Goal: Navigation & Orientation: Find specific page/section

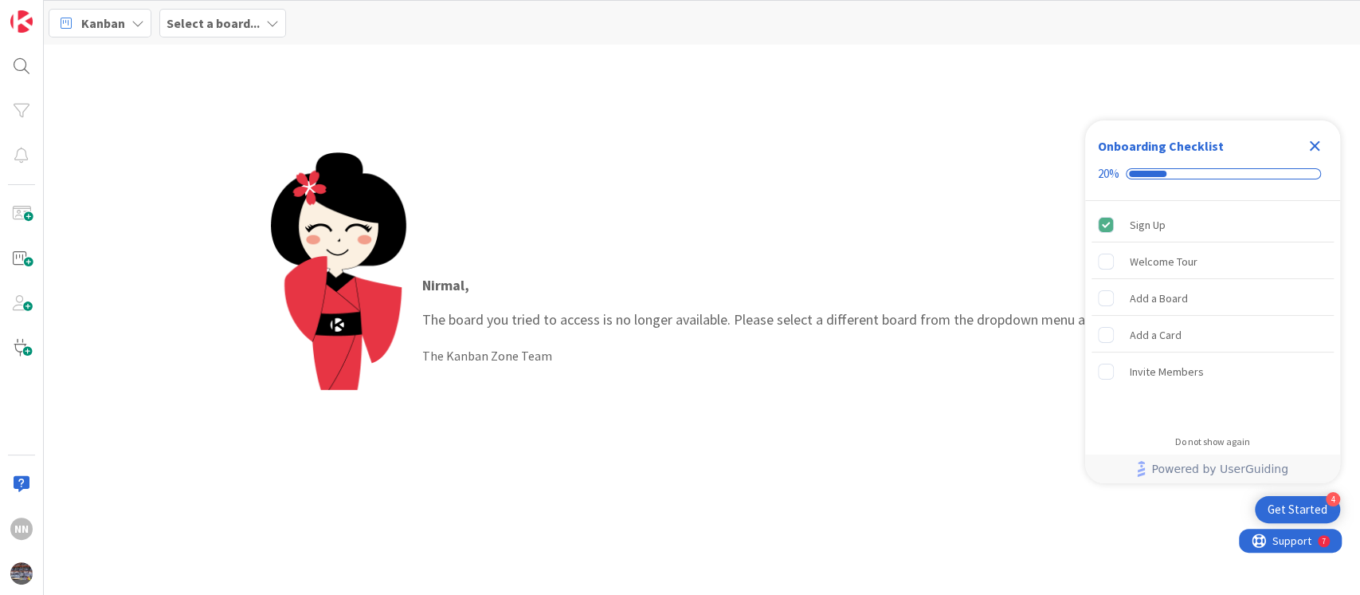
click at [218, 19] on b "Select a board..." at bounding box center [213, 23] width 93 height 16
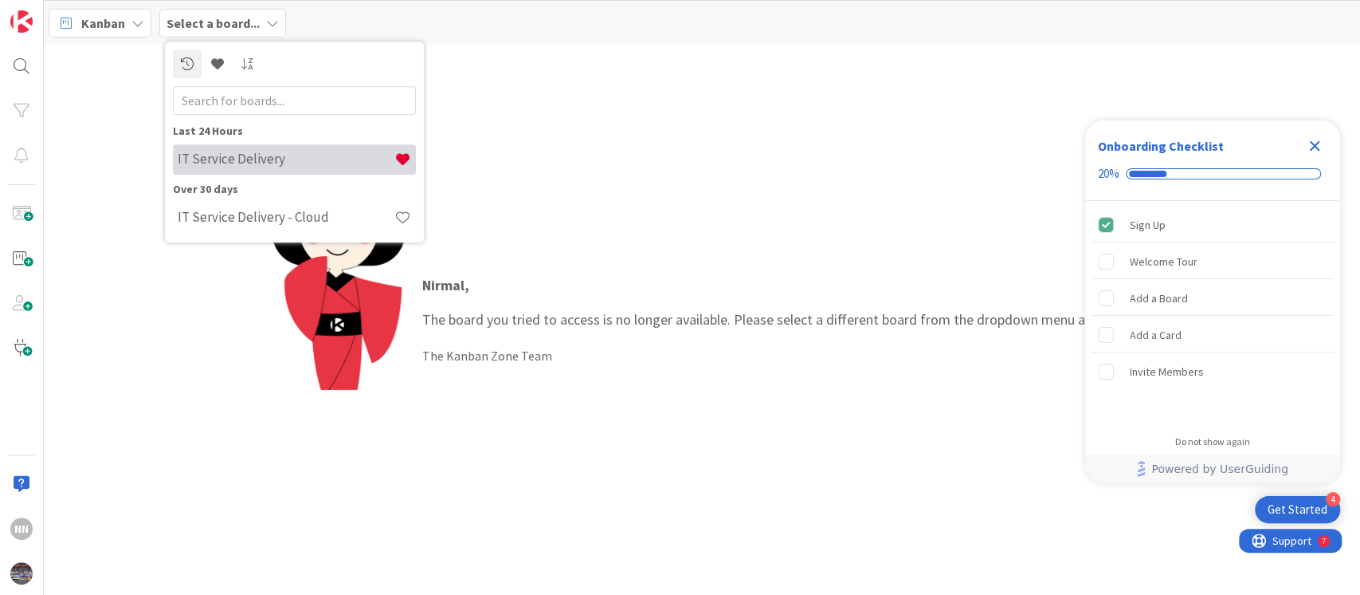
click at [221, 158] on h4 "IT Service Delivery" at bounding box center [286, 159] width 217 height 16
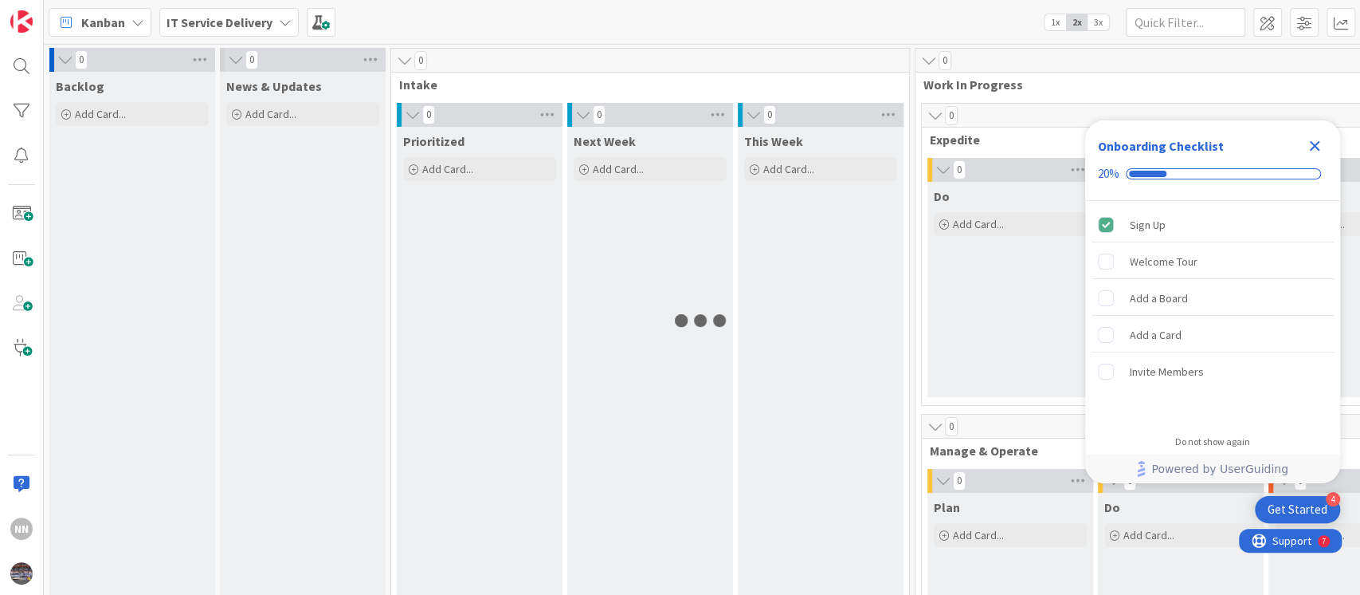
click at [1313, 146] on icon "Close Checklist" at bounding box center [1315, 146] width 10 height 10
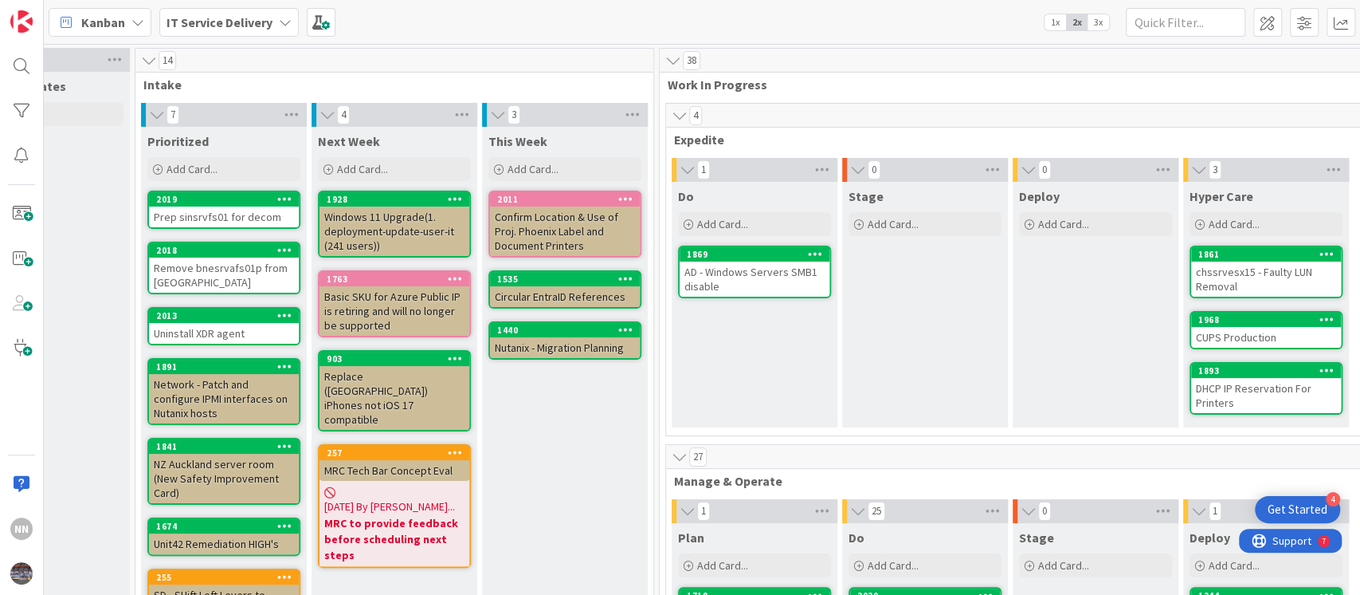
scroll to position [0, 633]
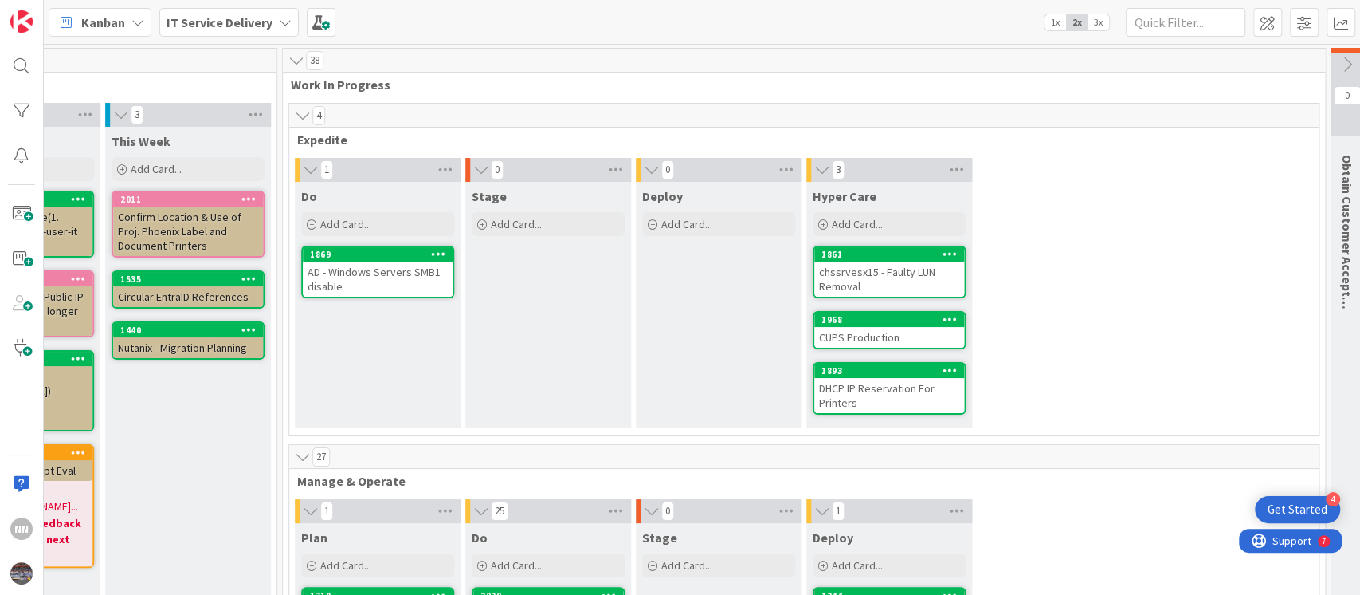
click at [343, 273] on div "AD - Windows Servers SMB1 disable" at bounding box center [378, 278] width 150 height 35
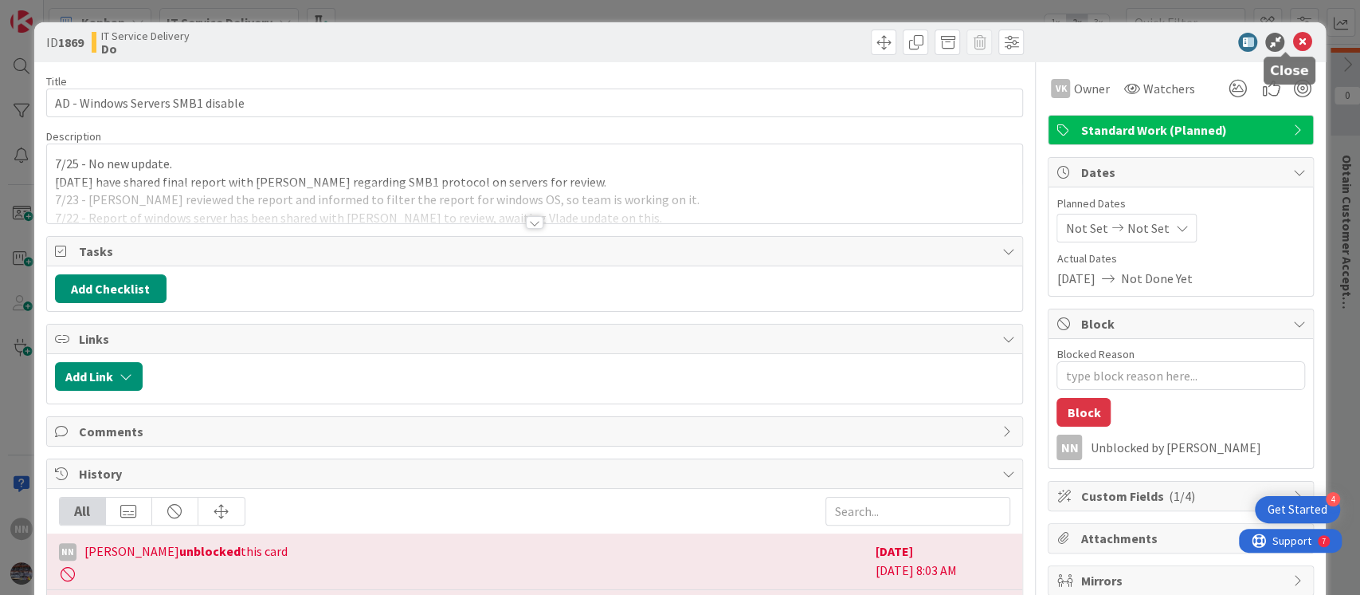
click at [1293, 46] on icon at bounding box center [1302, 42] width 19 height 19
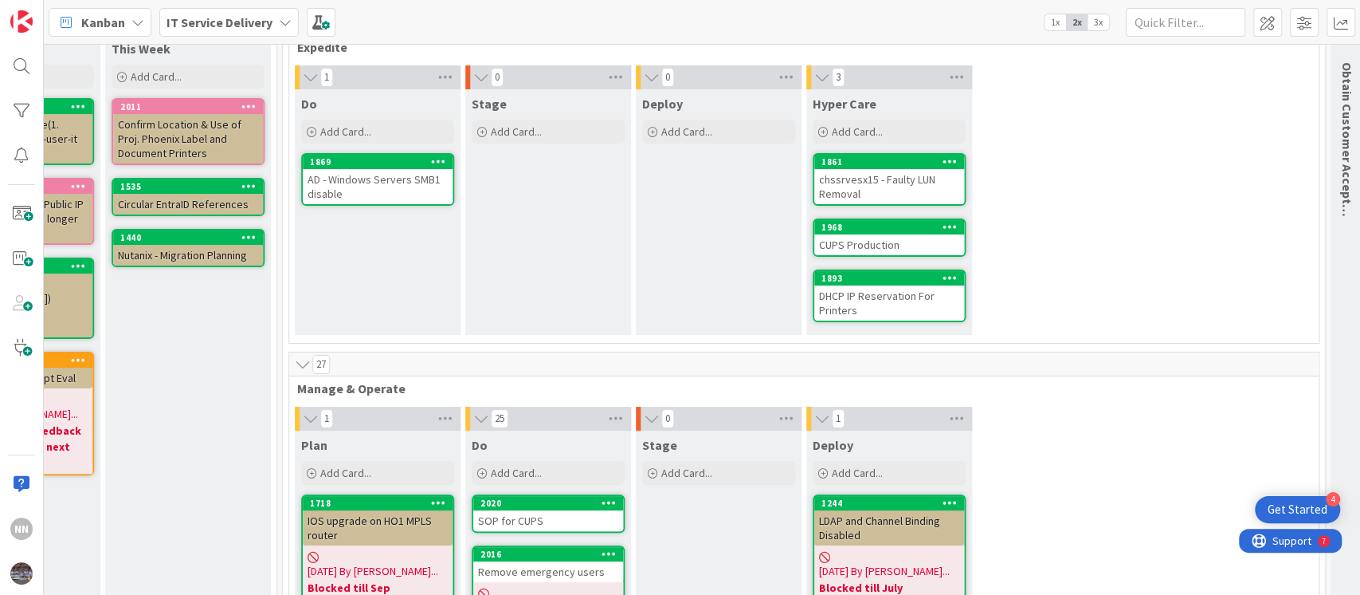
click at [881, 185] on div "chssrvesx15 - Faulty LUN Removal" at bounding box center [889, 186] width 150 height 35
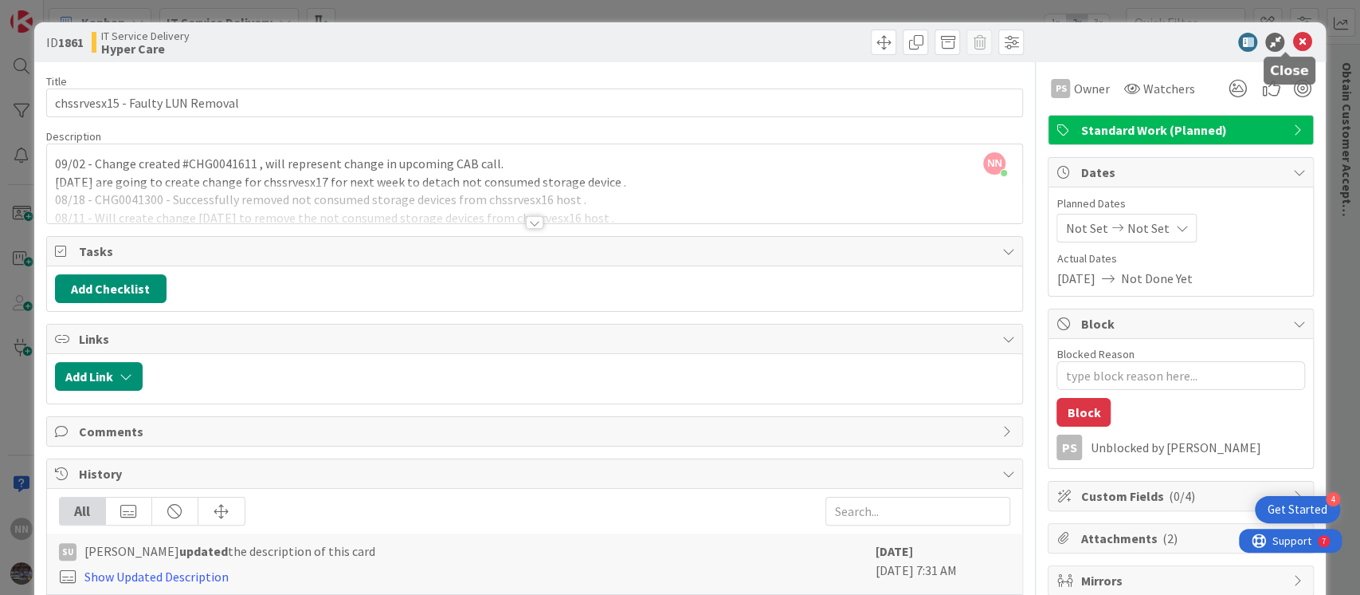
click at [1293, 46] on icon at bounding box center [1302, 42] width 19 height 19
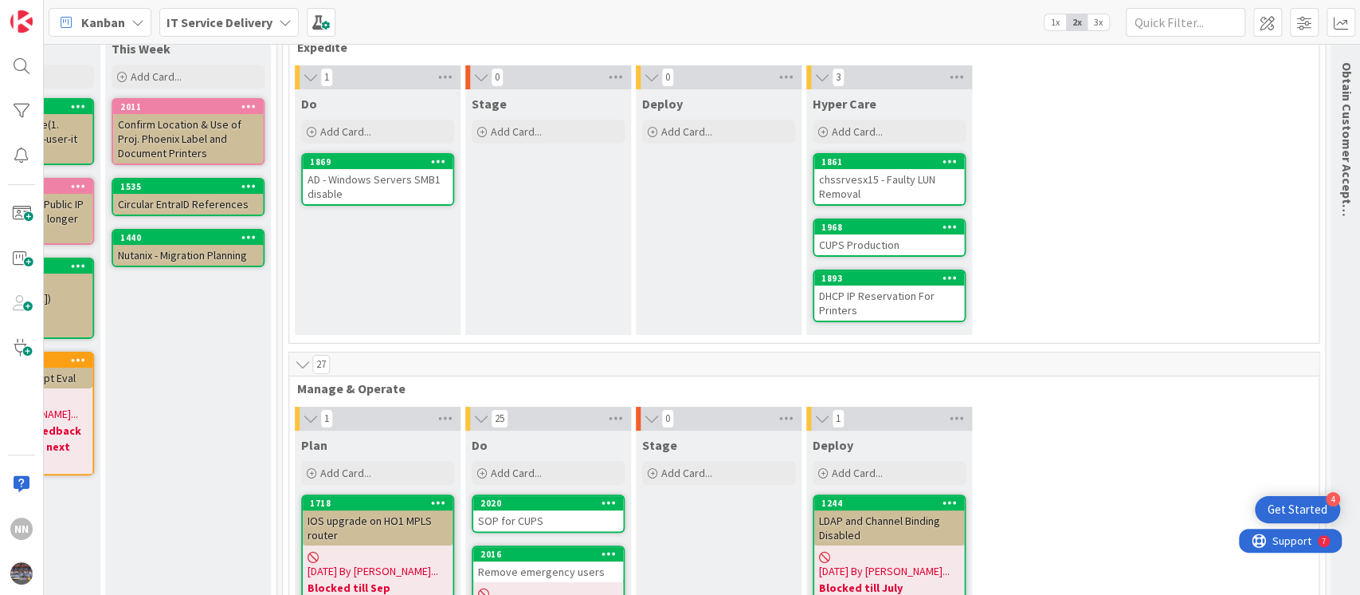
click at [834, 241] on div "CUPS Production" at bounding box center [889, 244] width 150 height 21
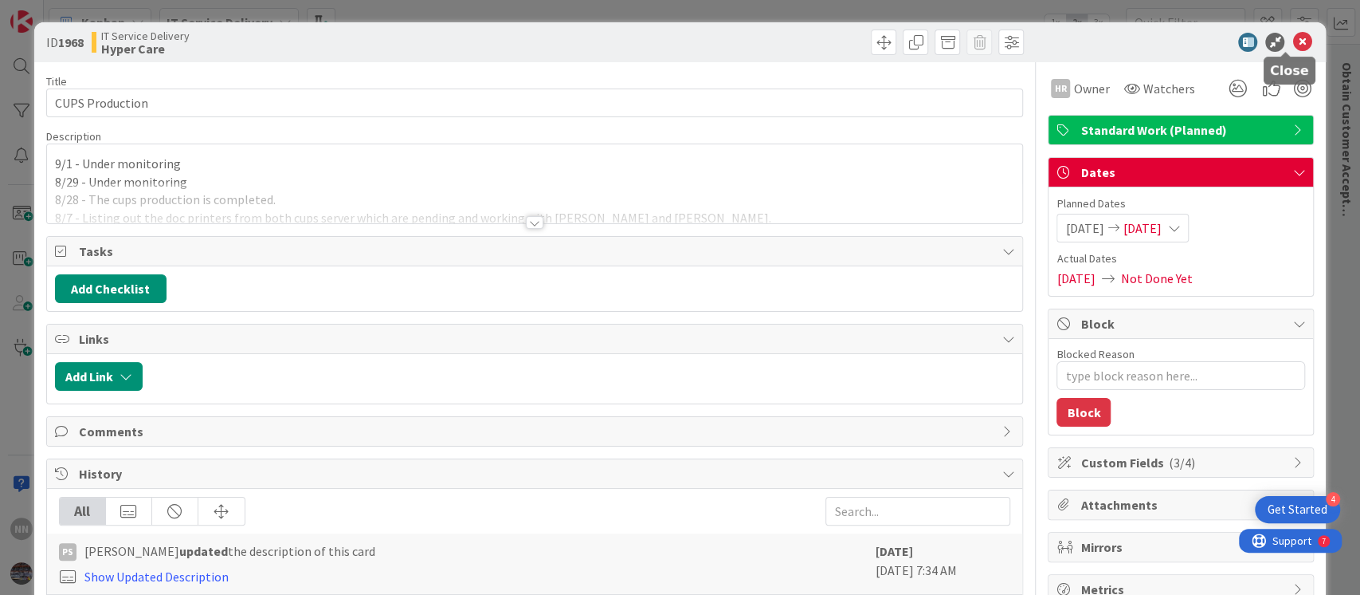
click at [1294, 39] on icon at bounding box center [1302, 42] width 19 height 19
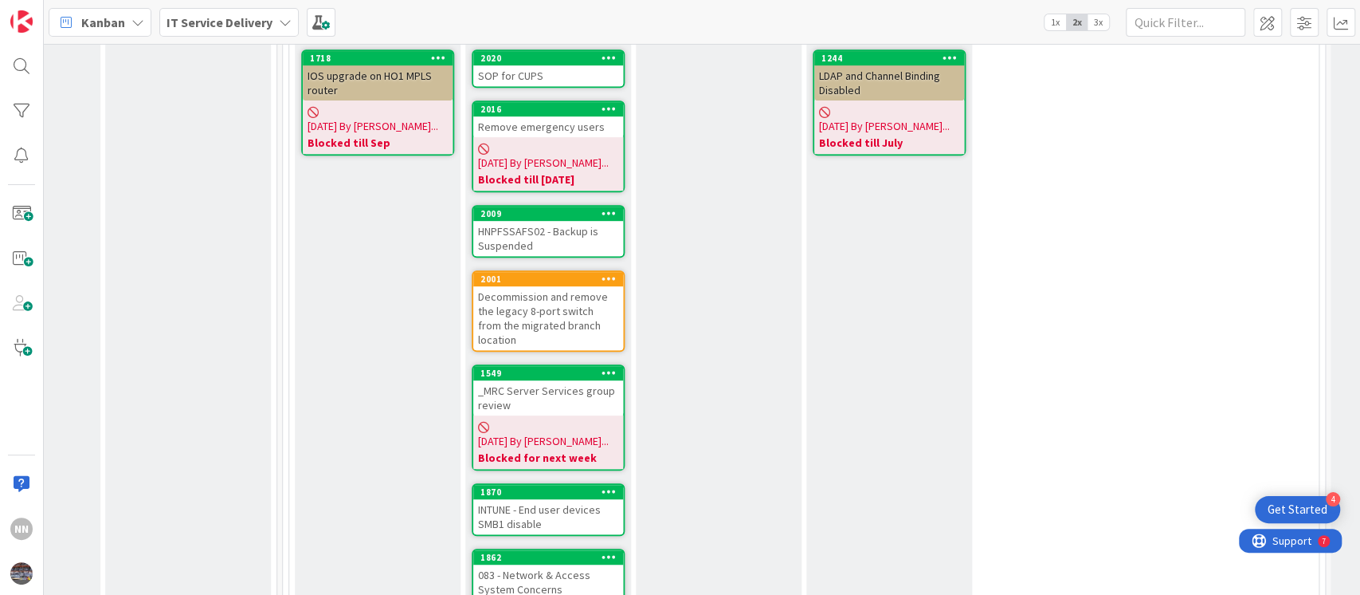
click at [575, 291] on div "Decommission and remove the legacy 8-port switch from the migrated branch locat…" at bounding box center [548, 318] width 150 height 64
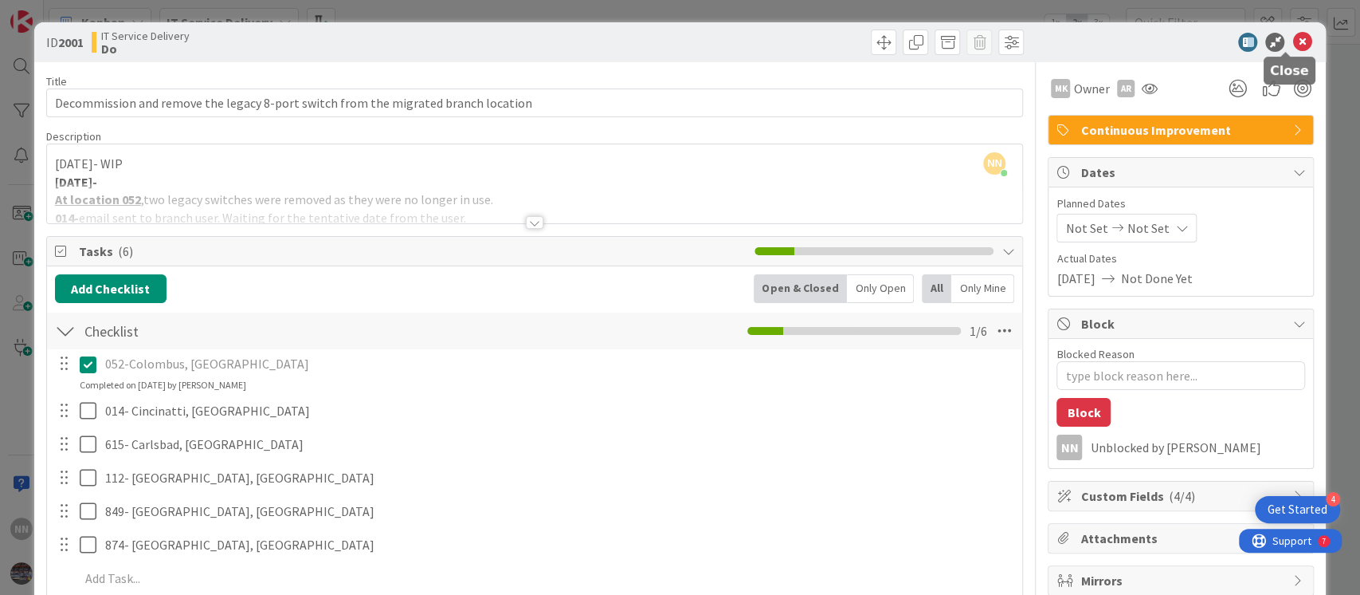
click at [1293, 41] on icon at bounding box center [1302, 42] width 19 height 19
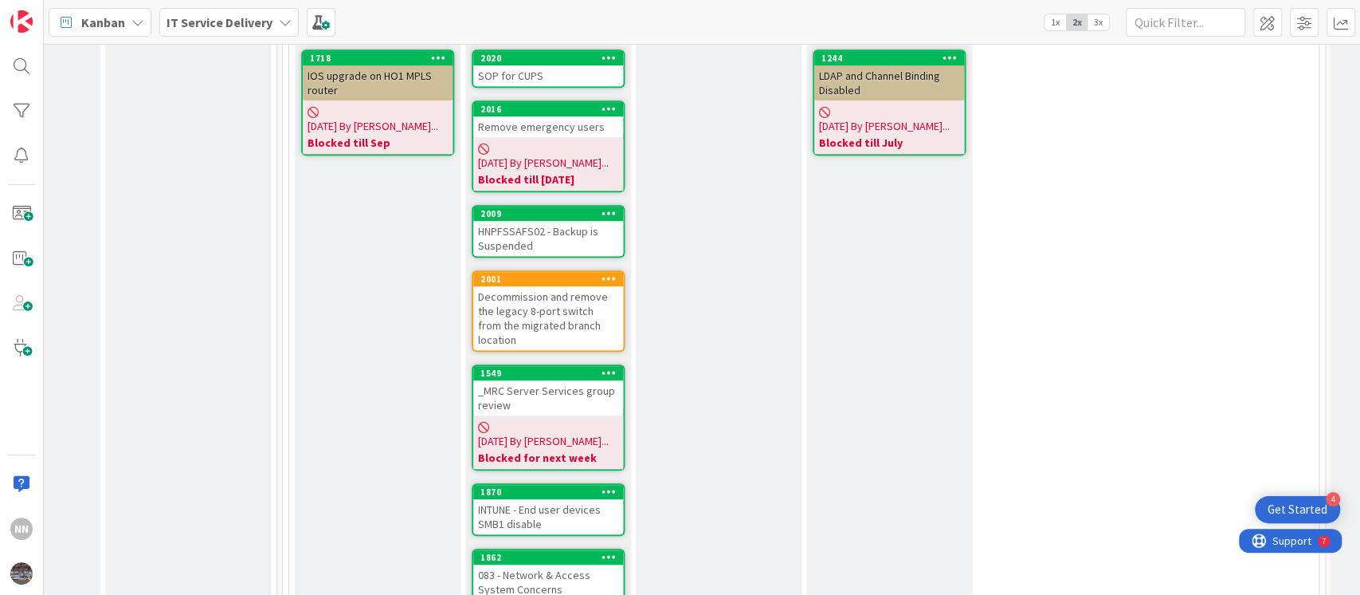
click at [526, 221] on div "HNPFSSAFS02 - Backup is Suspended" at bounding box center [548, 238] width 150 height 35
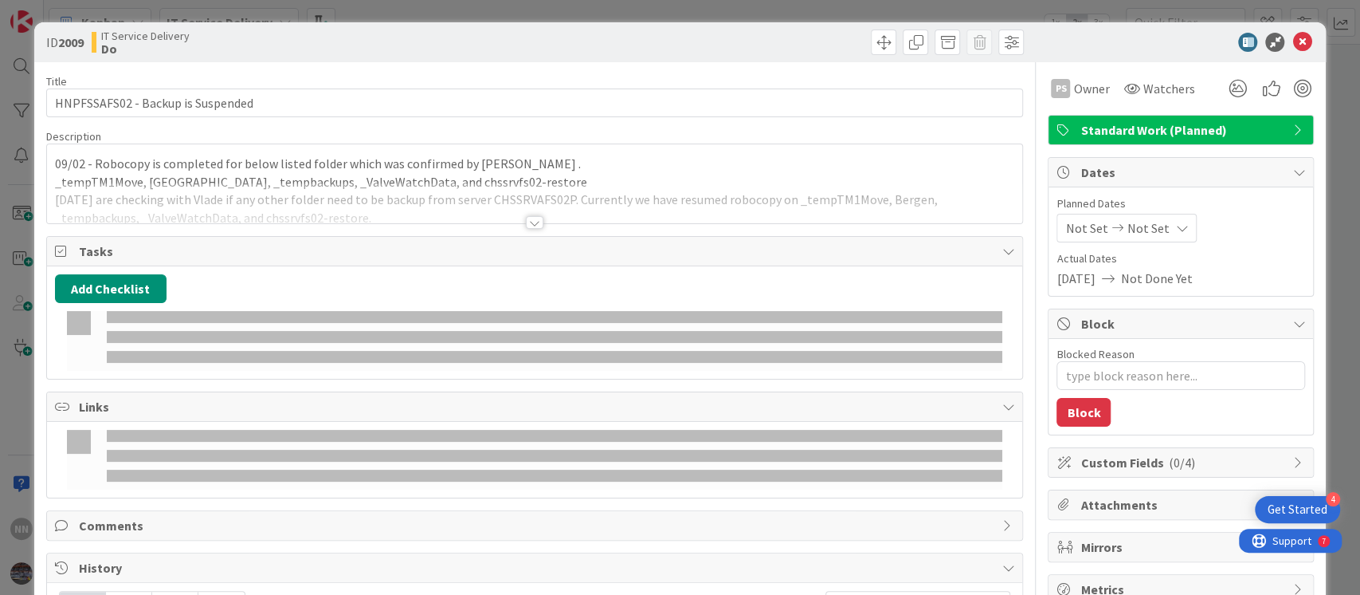
type textarea "x"
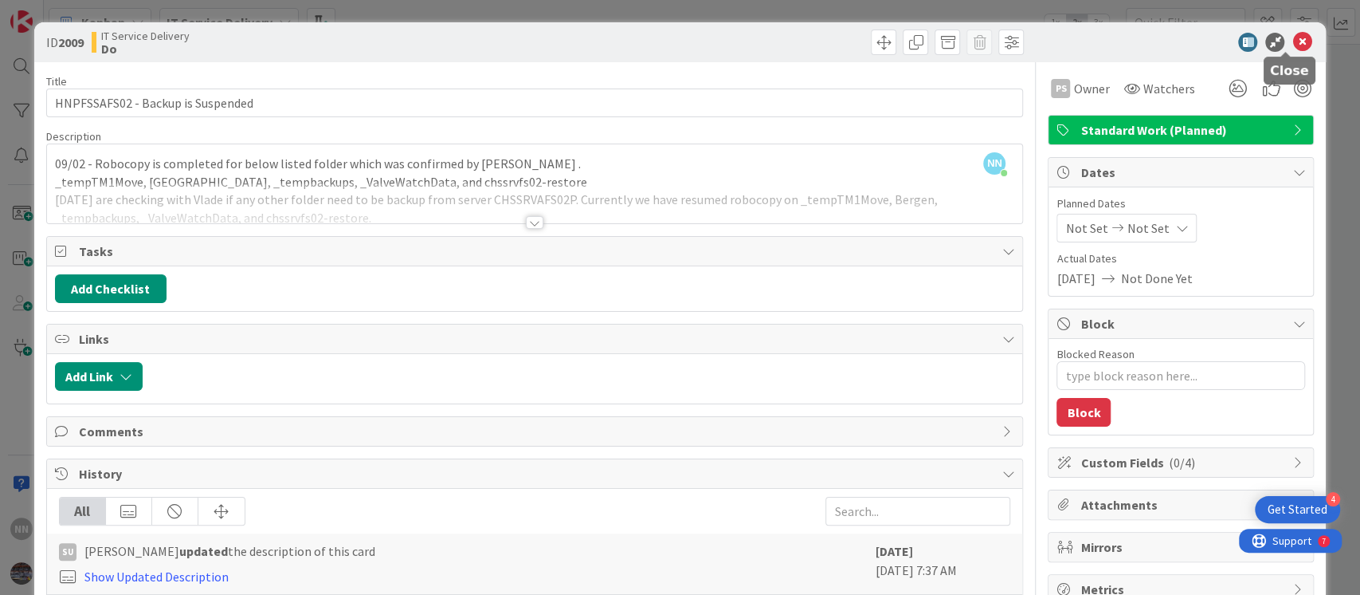
click at [1293, 36] on icon at bounding box center [1302, 42] width 19 height 19
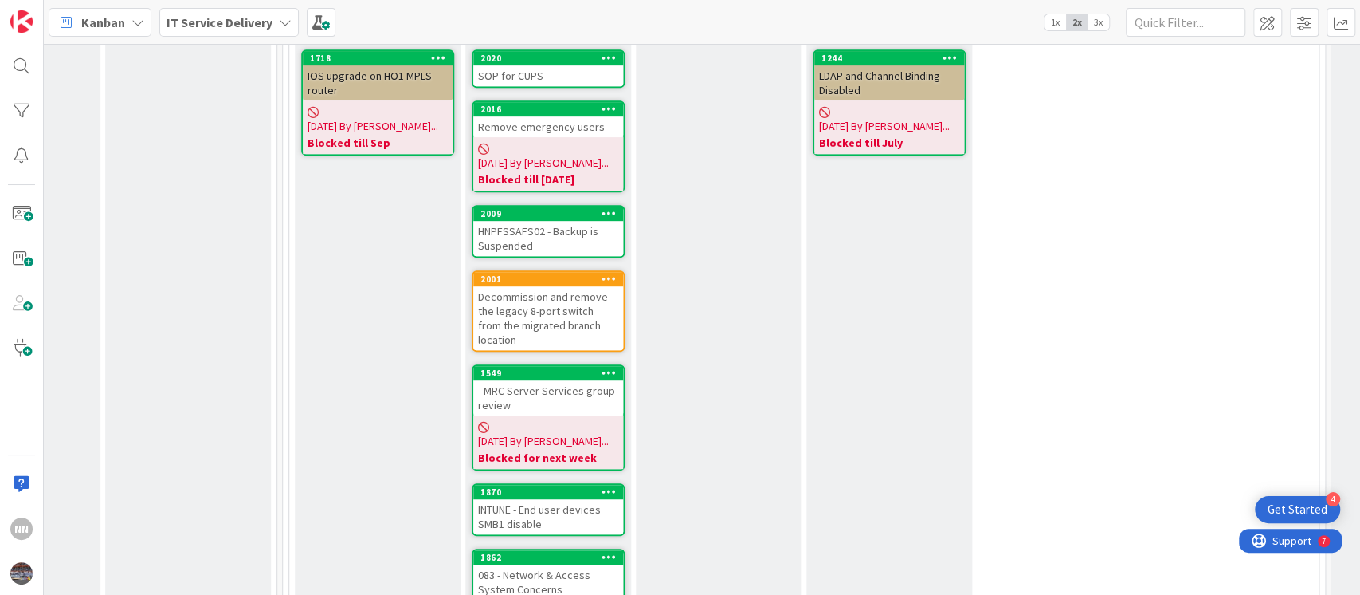
click at [550, 380] on div "_MRC Server Services group review" at bounding box center [548, 397] width 150 height 35
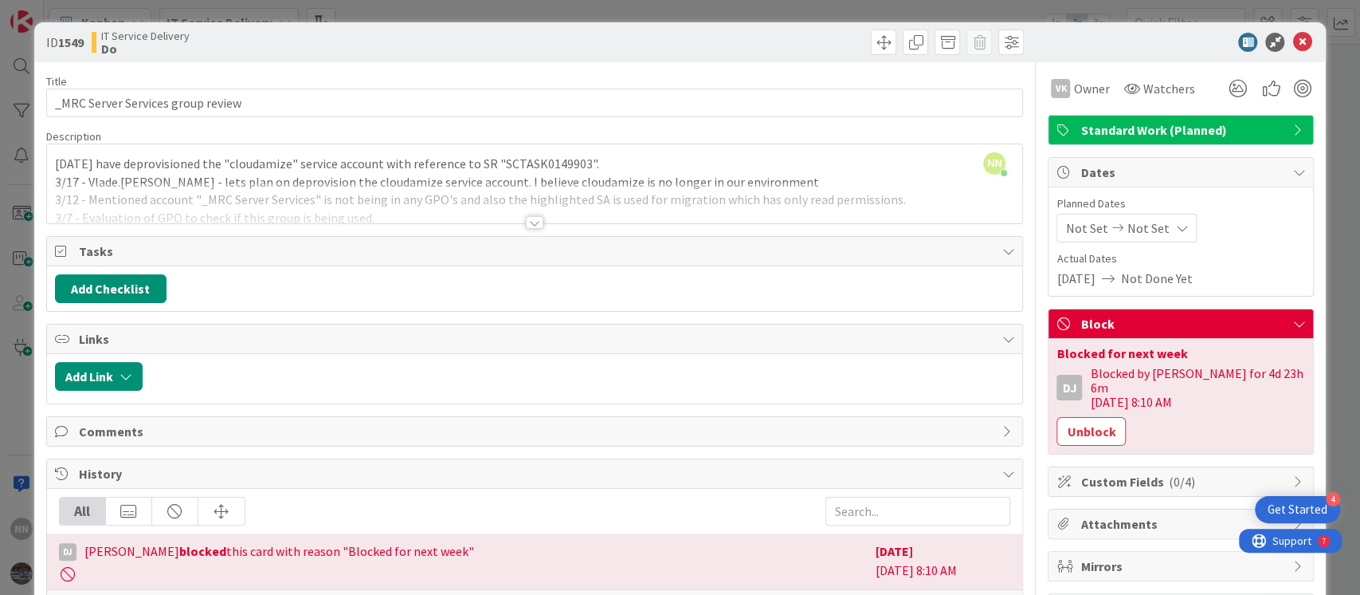
click at [803, 378] on div at bounding box center [583, 376] width 865 height 29
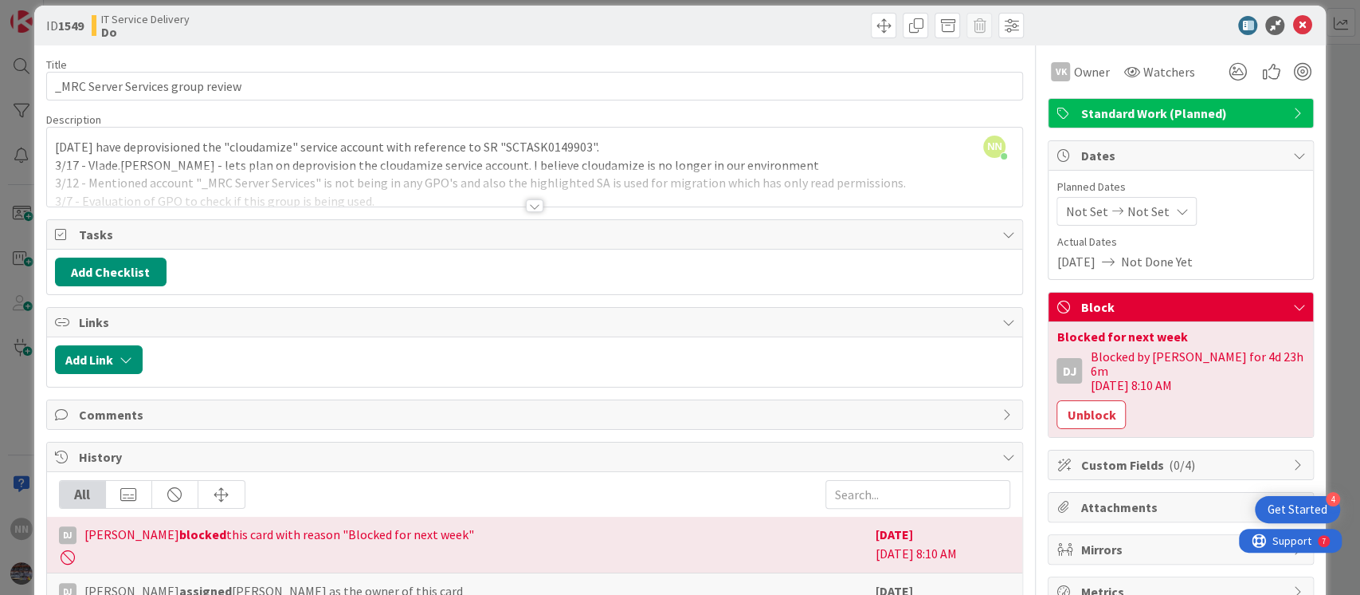
scroll to position [16, 0]
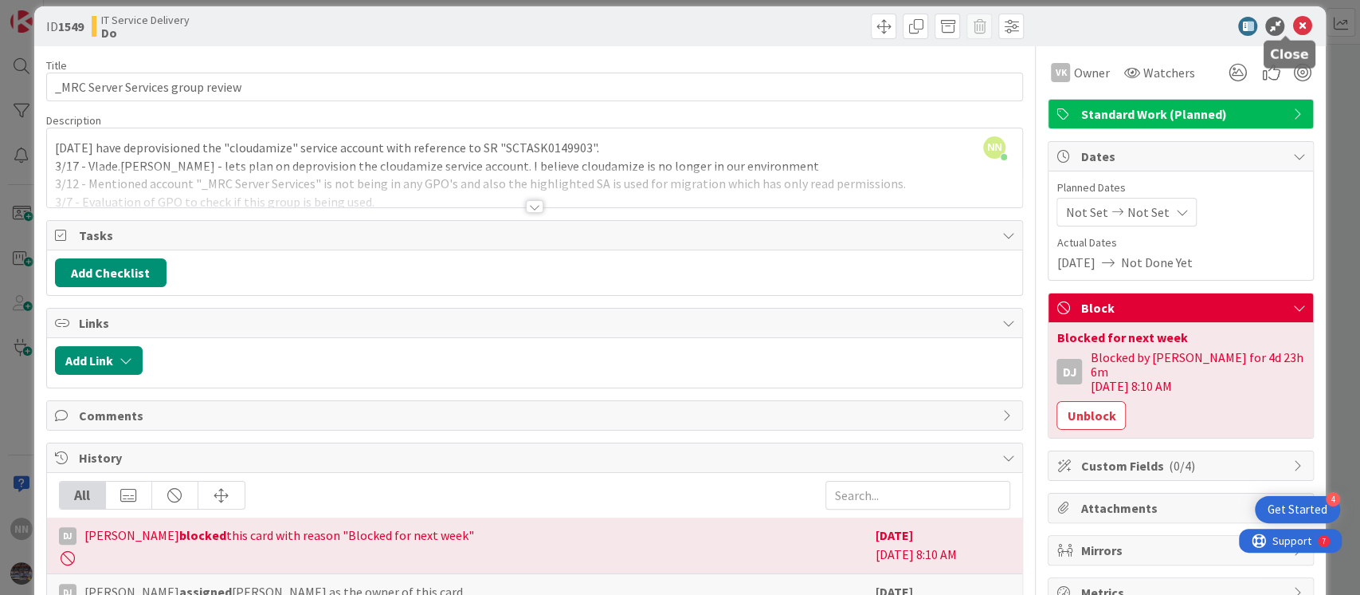
click at [1293, 18] on icon at bounding box center [1302, 26] width 19 height 19
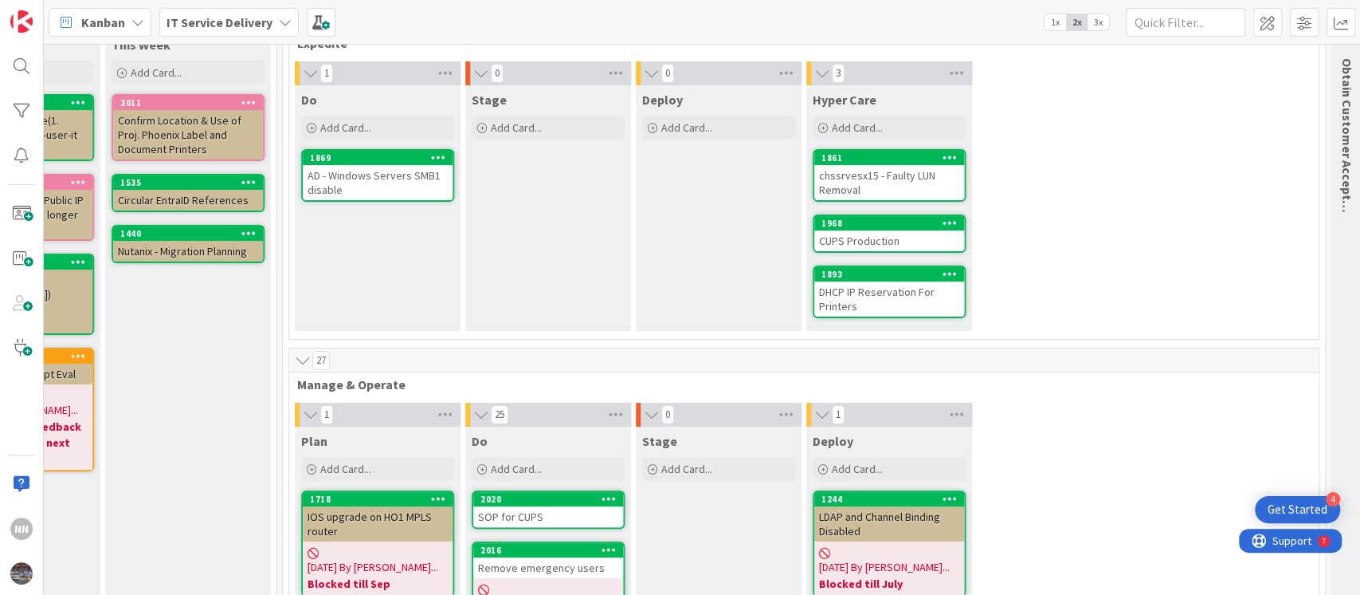
scroll to position [0, 633]
